Goal: Entertainment & Leisure: Consume media (video, audio)

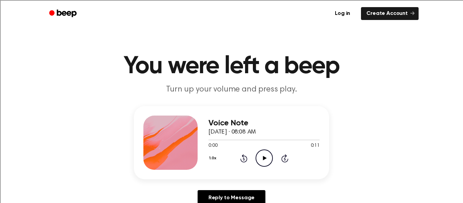
click at [265, 158] on icon "Play Audio" at bounding box center [263, 157] width 17 height 17
click at [426, 132] on div "Voice Note October 6, 2025 · 08:08 AM 0:11 0:11 Your browser does not support t…" at bounding box center [231, 158] width 447 height 105
click at [264, 160] on icon "Play Audio" at bounding box center [263, 157] width 17 height 17
click at [265, 158] on icon at bounding box center [265, 158] width 4 height 4
click at [262, 159] on icon "Play Audio" at bounding box center [263, 157] width 17 height 17
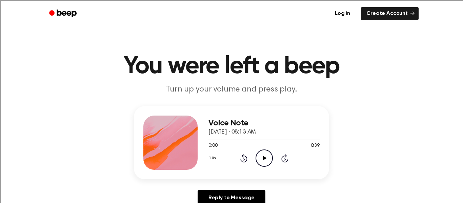
click at [262, 156] on icon "Play Audio" at bounding box center [263, 157] width 17 height 17
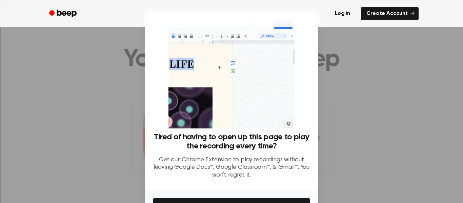
scroll to position [10, 0]
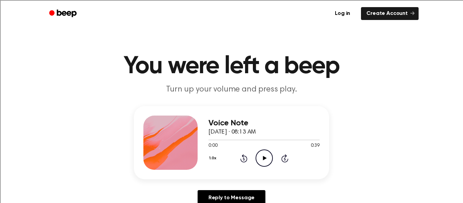
click at [263, 159] on icon at bounding box center [265, 158] width 4 height 4
drag, startPoint x: 263, startPoint y: 158, endPoint x: 258, endPoint y: 152, distance: 7.7
click at [258, 152] on icon "Play Audio" at bounding box center [263, 157] width 17 height 17
